Goal: Transaction & Acquisition: Purchase product/service

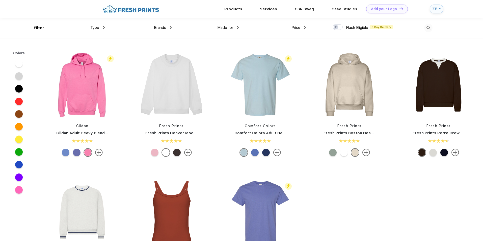
scroll to position [0, 0]
click at [166, 29] on span "Brands" at bounding box center [160, 27] width 12 height 5
click at [166, 27] on span "Brands" at bounding box center [160, 27] width 12 height 5
click at [171, 26] on img at bounding box center [171, 27] width 2 height 3
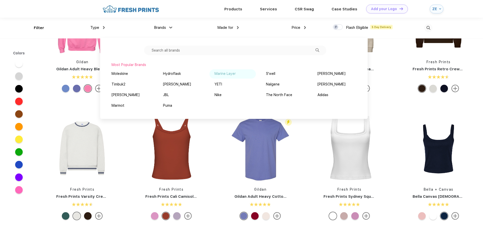
scroll to position [0, 0]
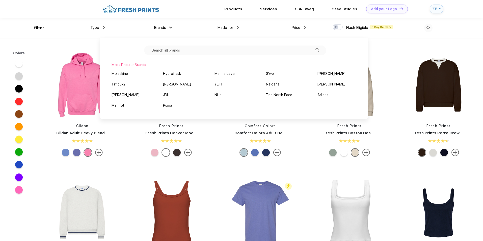
click at [161, 53] on input "text" at bounding box center [235, 50] width 182 height 10
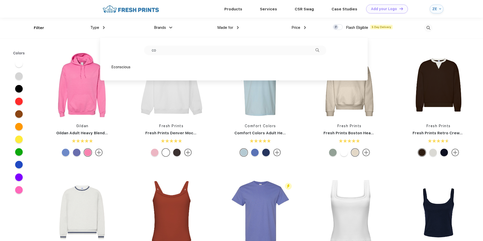
type input "c"
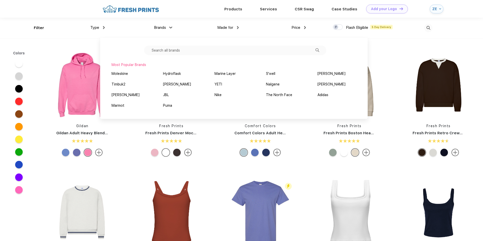
click at [92, 30] on div "Type" at bounding box center [97, 28] width 14 height 6
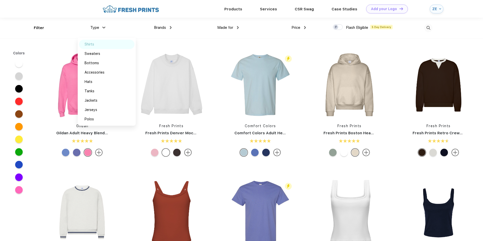
click at [93, 45] on div "Shirts" at bounding box center [90, 44] width 10 height 5
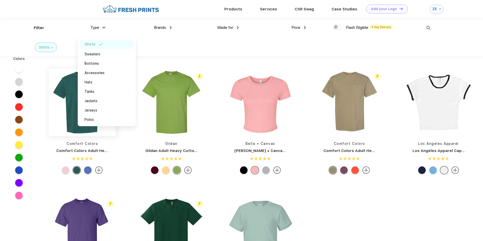
click at [70, 116] on img at bounding box center [82, 102] width 67 height 67
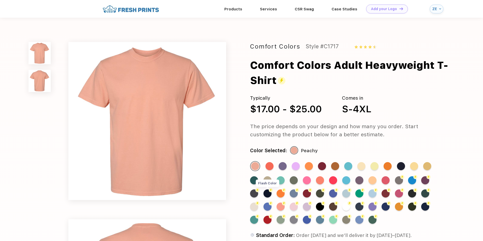
click at [266, 193] on div "Flash Color" at bounding box center [268, 193] width 8 height 8
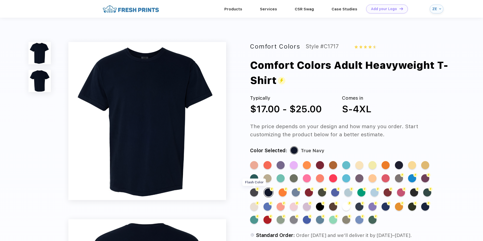
click at [255, 191] on div "Flash Color" at bounding box center [254, 192] width 8 height 8
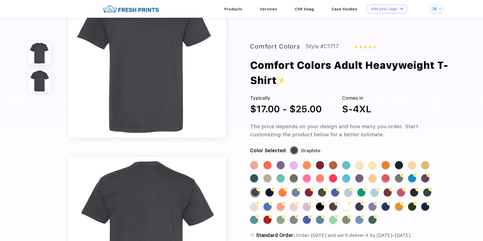
scroll to position [50, 0]
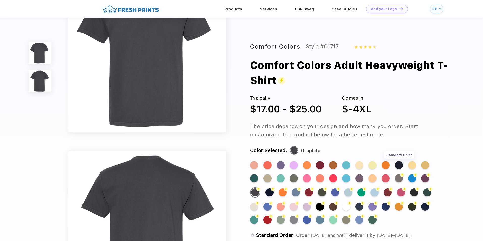
click at [398, 167] on div "Standard Color" at bounding box center [399, 165] width 8 height 8
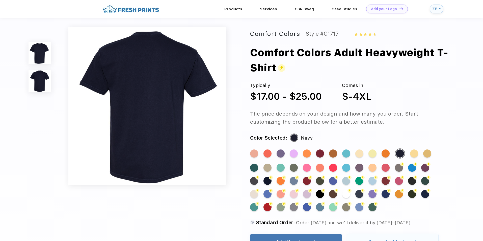
scroll to position [177, 0]
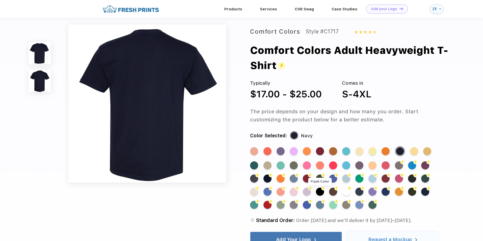
click at [319, 191] on div "Flash Color" at bounding box center [320, 191] width 8 height 8
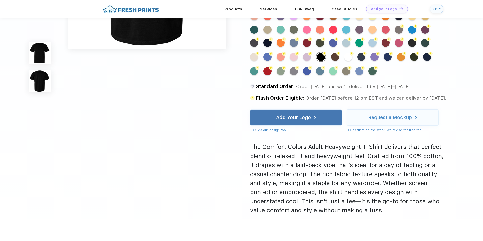
scroll to position [278, 0]
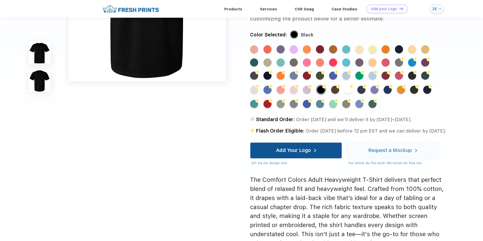
click at [289, 151] on div "Add Your Logo" at bounding box center [293, 150] width 35 height 5
